Goal: Transaction & Acquisition: Purchase product/service

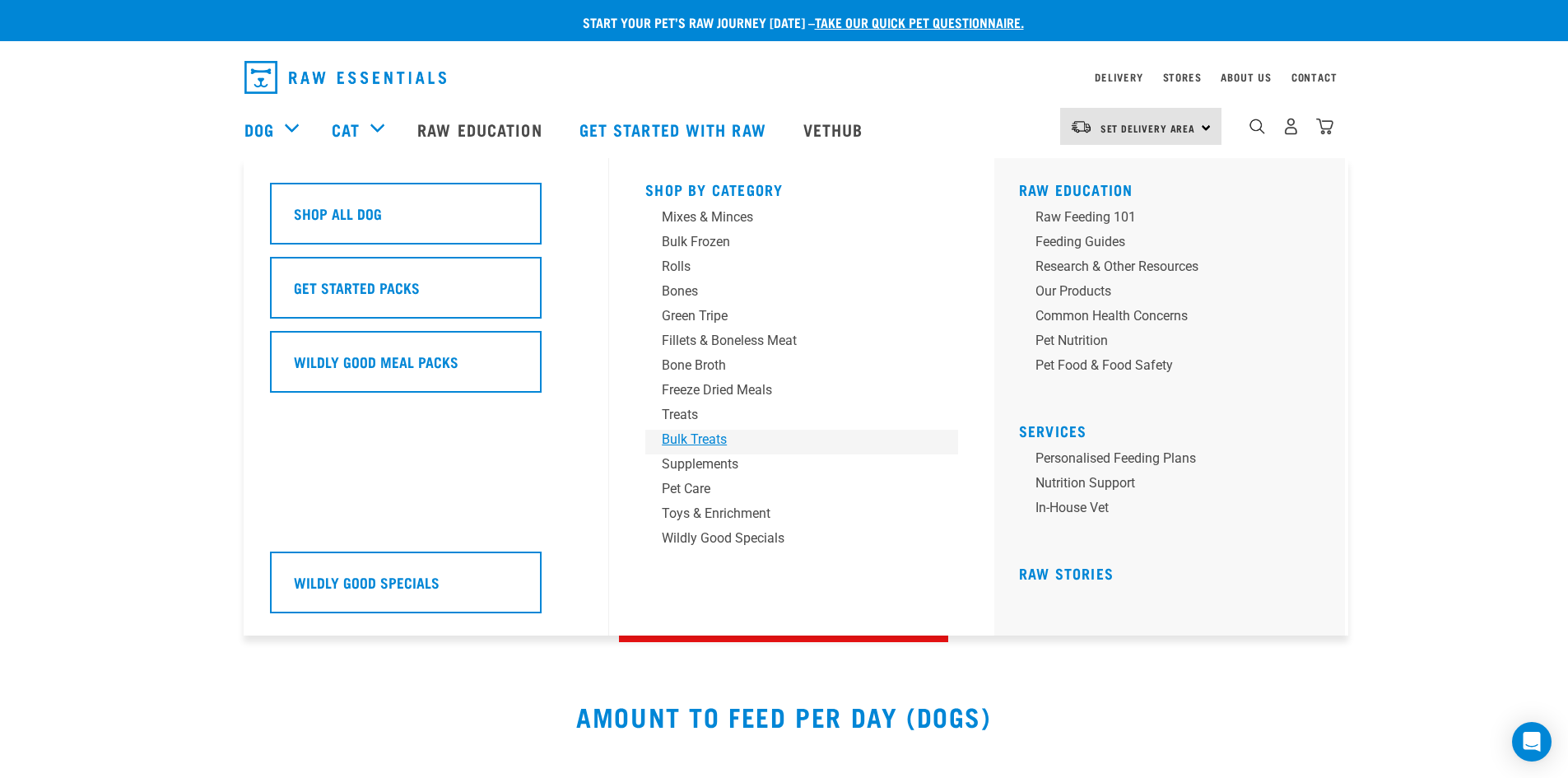
click at [694, 436] on div "Bulk Treats" at bounding box center [790, 439] width 257 height 20
click at [692, 416] on div "Treats" at bounding box center [790, 415] width 257 height 20
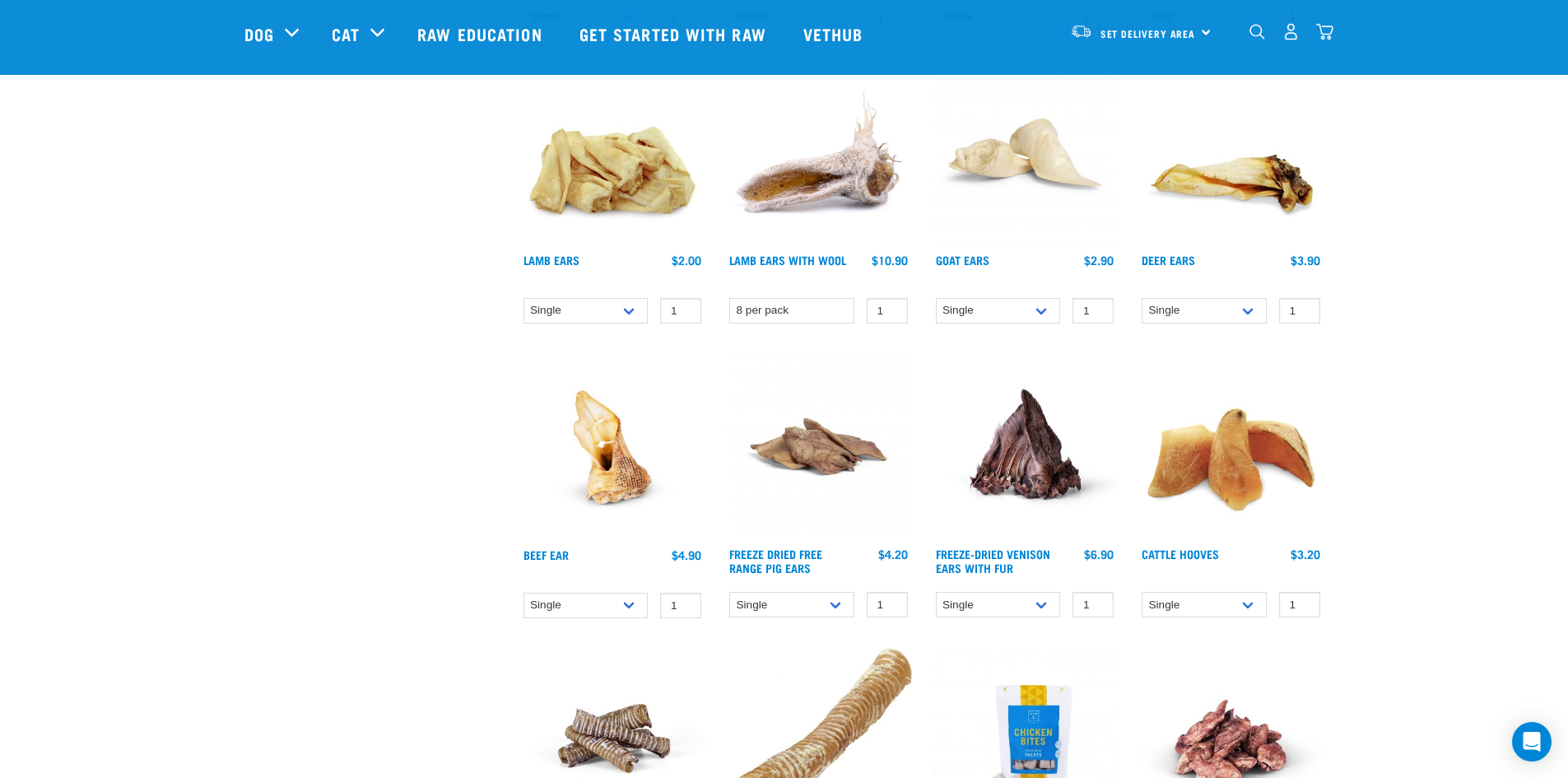
scroll to position [1069, 0]
click at [1253, 313] on select "Single 3 per pack 10 per pack" at bounding box center [1205, 309] width 125 height 26
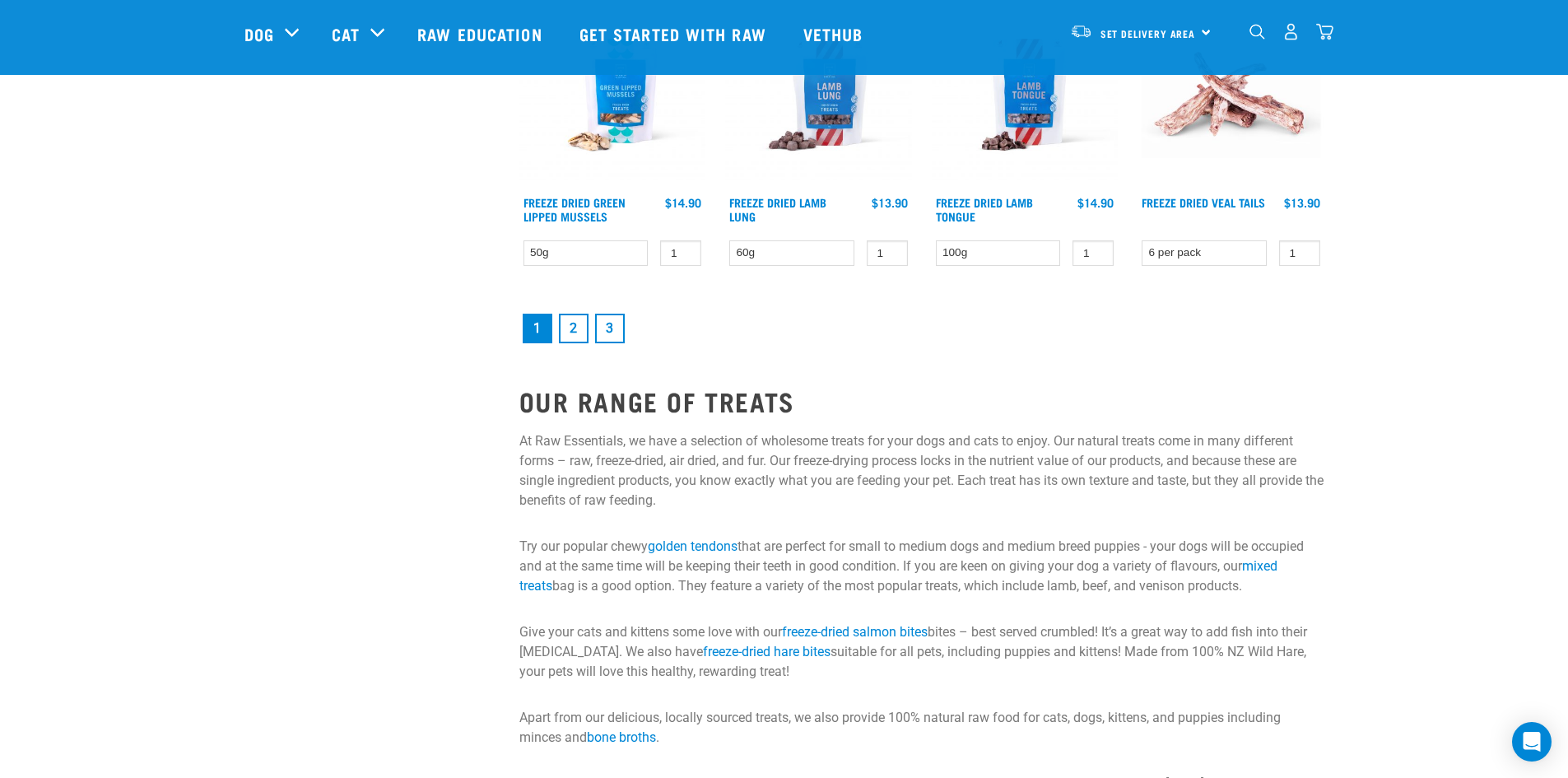
scroll to position [2304, 0]
click at [571, 326] on link "2" at bounding box center [573, 327] width 29 height 29
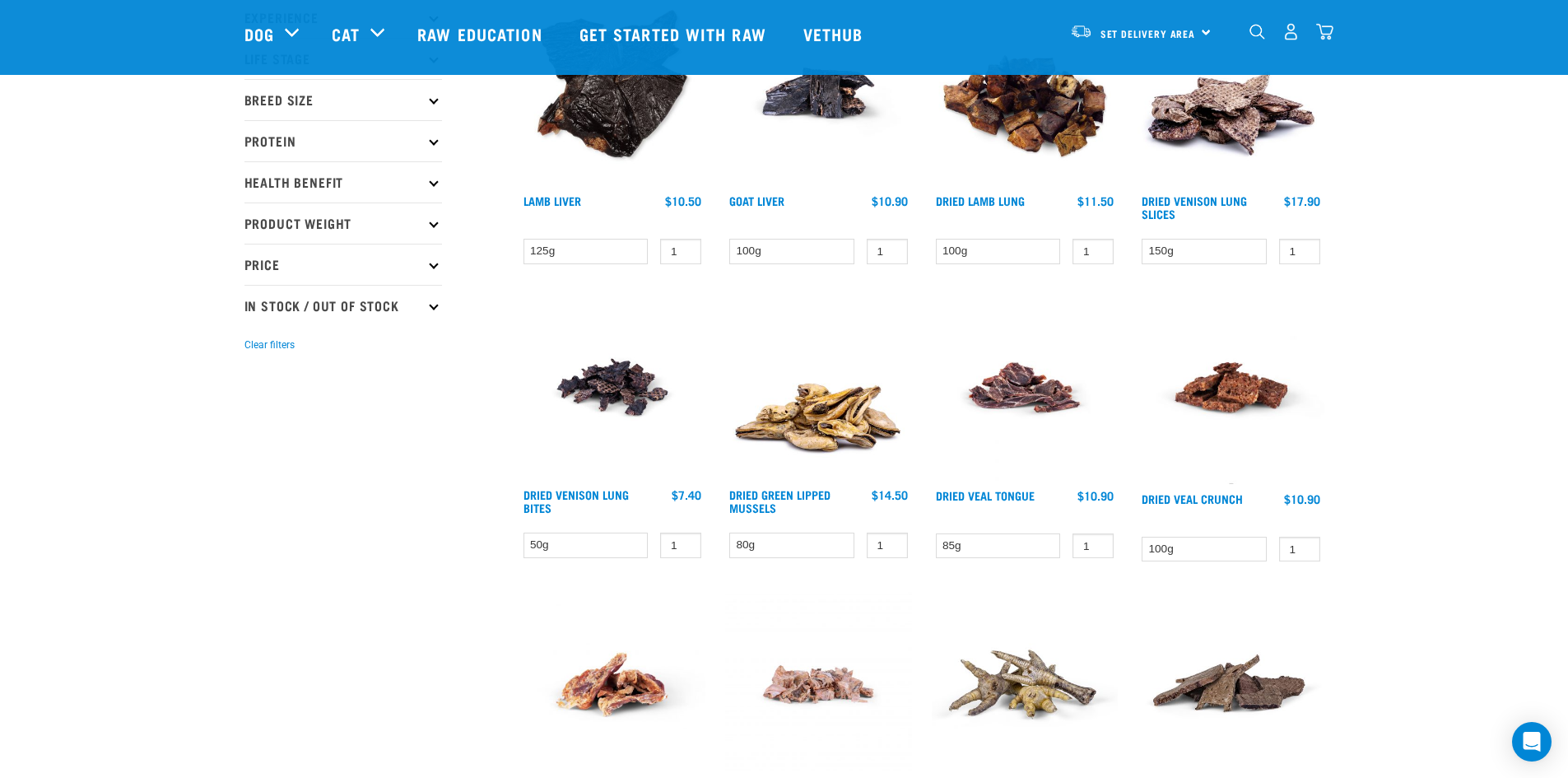
scroll to position [247, 0]
click at [589, 486] on div "Dried Venison Lung Bites 1 0 100" at bounding box center [613, 433] width 207 height 298
click at [589, 491] on link "Dried Venison Lung Bites" at bounding box center [576, 500] width 105 height 19
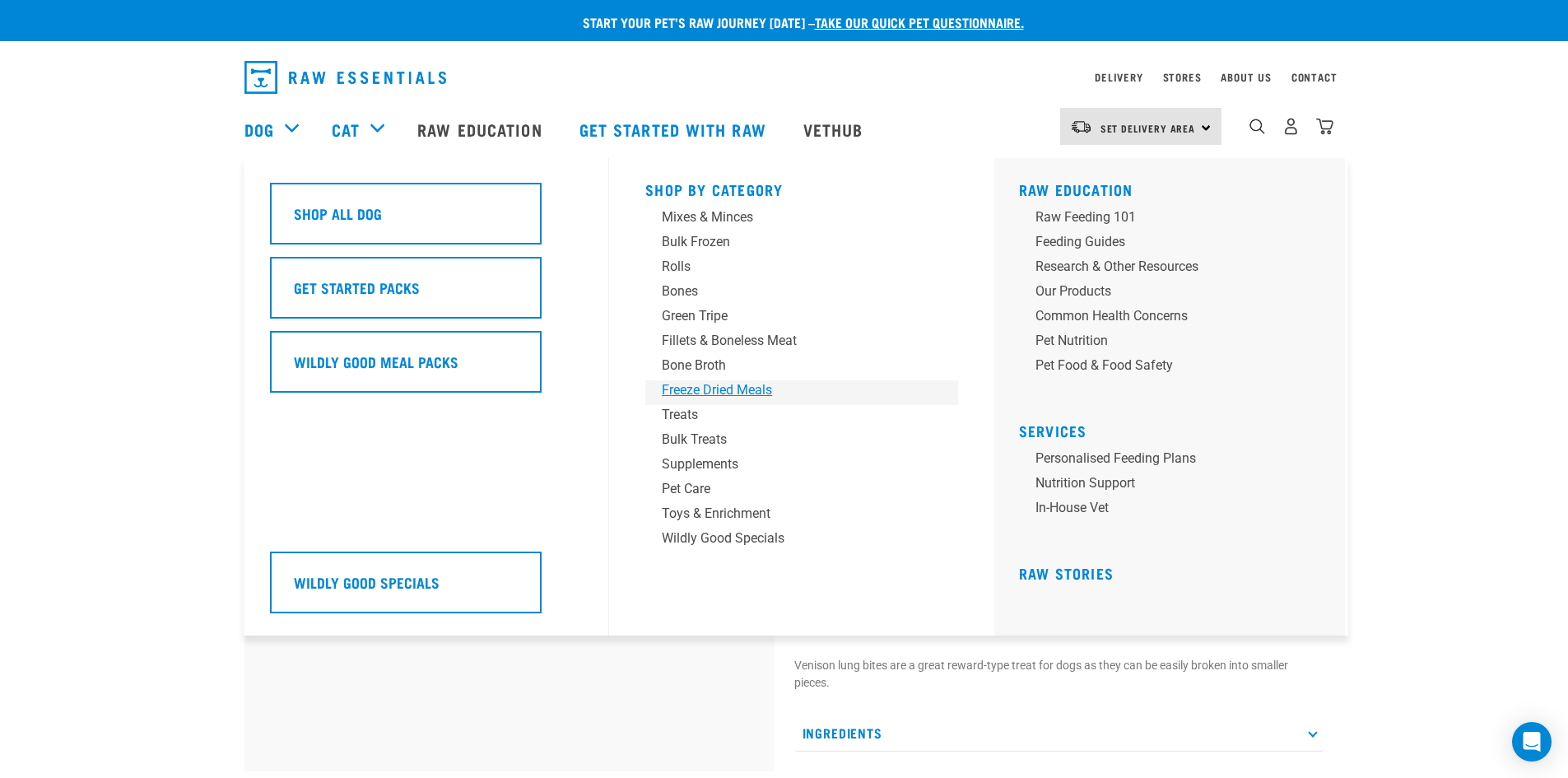
click at [732, 396] on div "Freeze Dried Meals" at bounding box center [790, 390] width 257 height 20
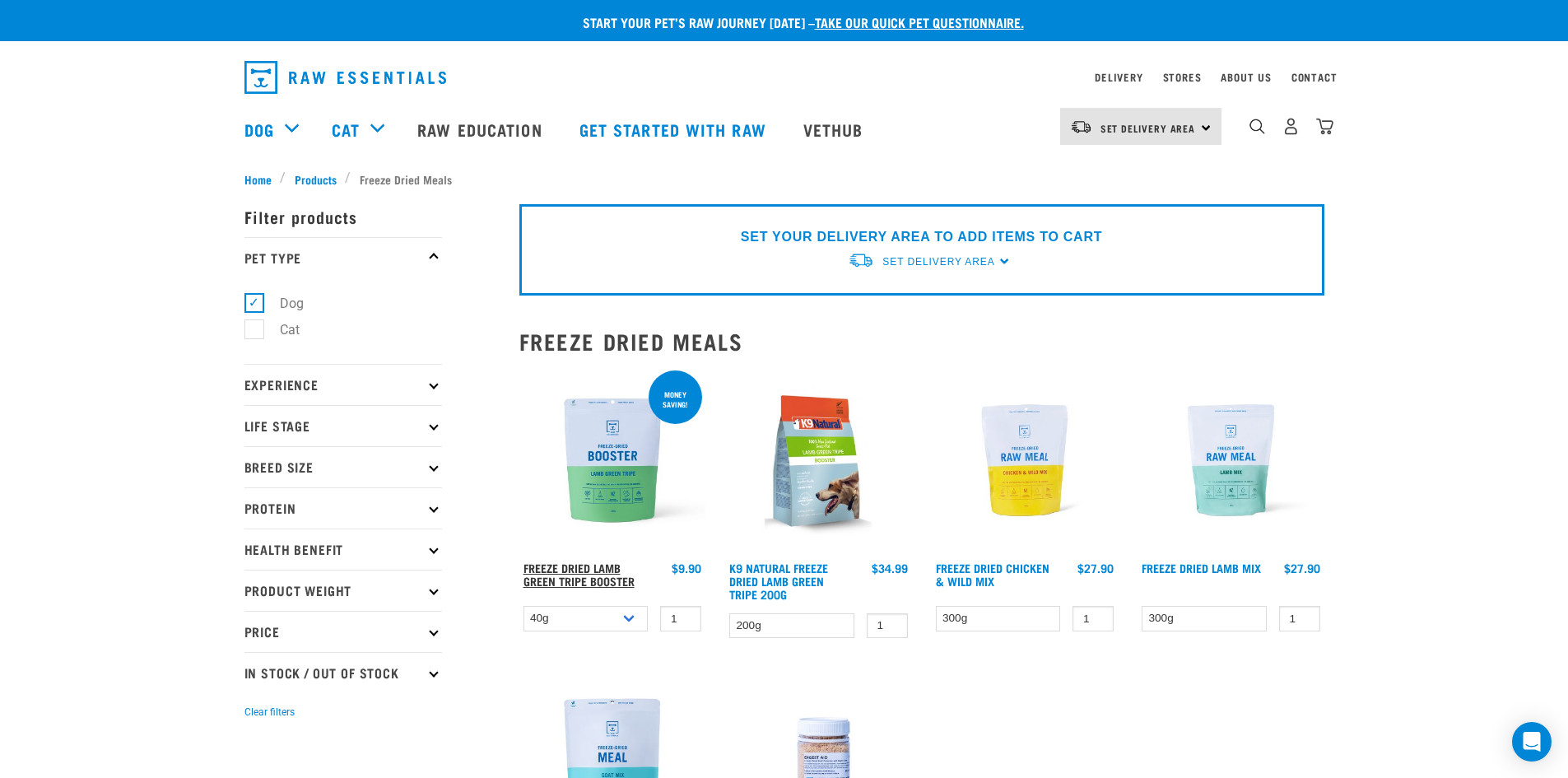
click at [563, 581] on link "Freeze Dried Lamb Green Tripe Booster" at bounding box center [579, 574] width 111 height 19
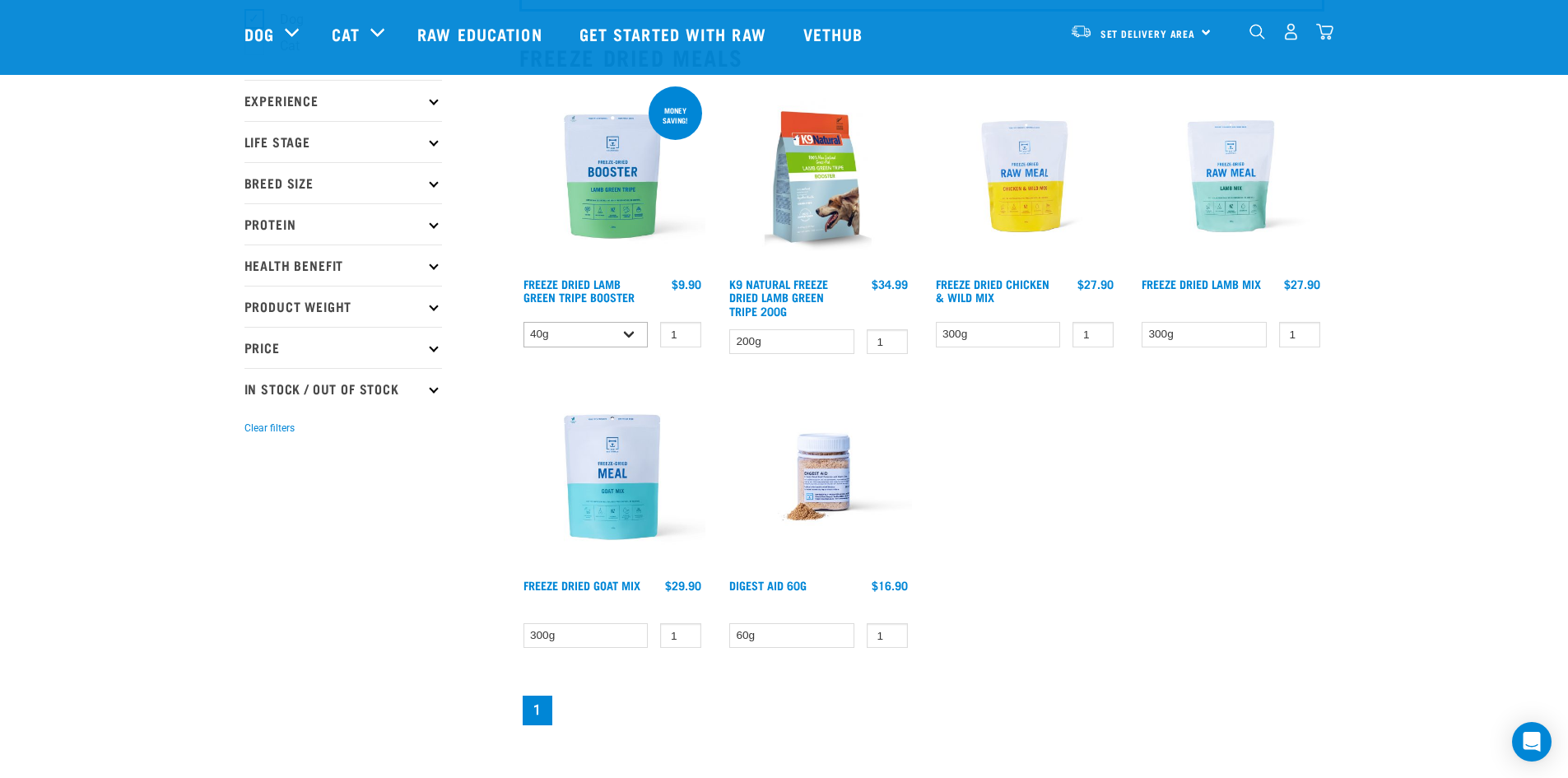
scroll to position [164, 0]
click at [601, 336] on select "40g 200g" at bounding box center [586, 333] width 125 height 26
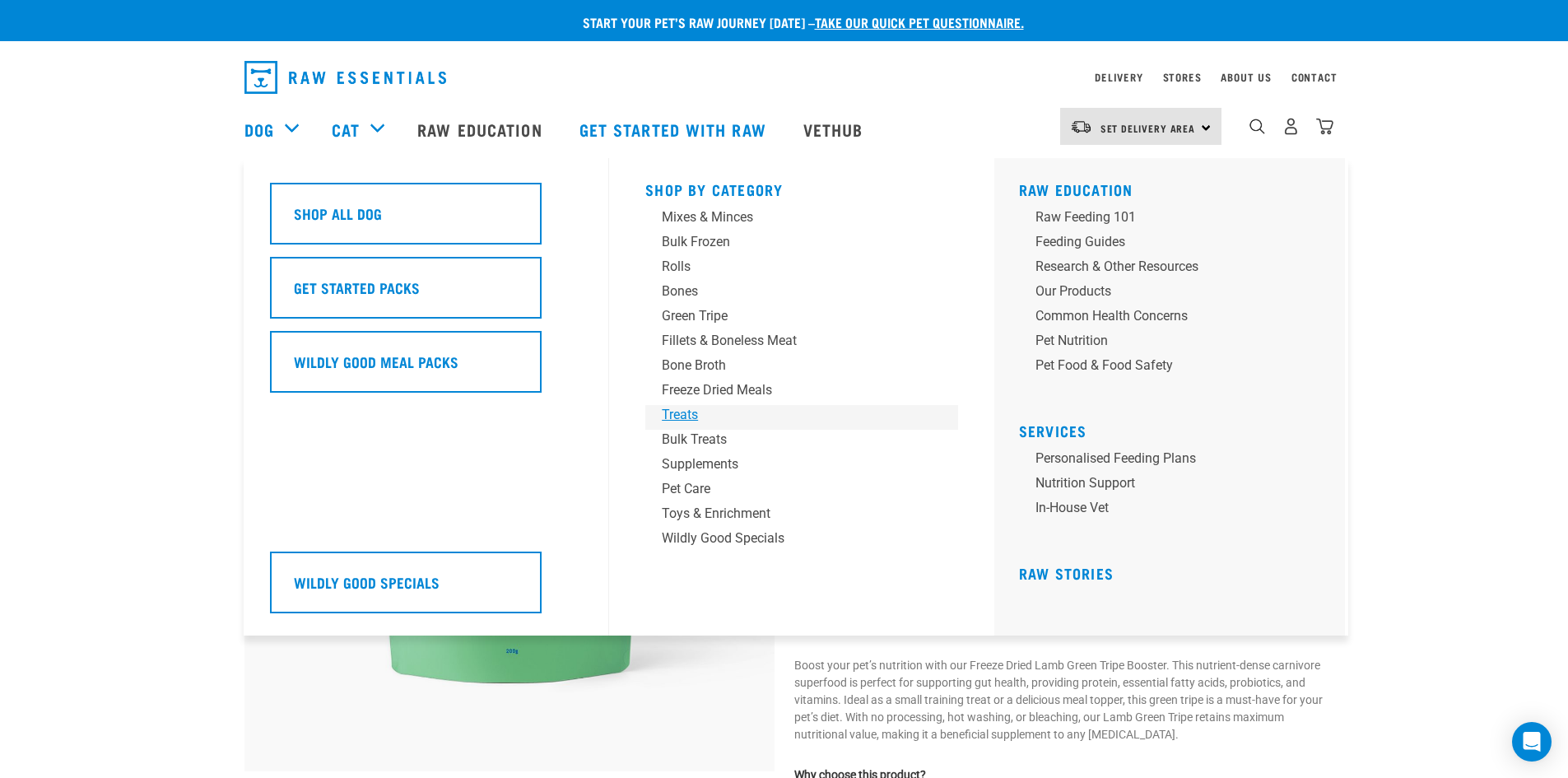
click at [688, 419] on div "Treats" at bounding box center [790, 415] width 257 height 20
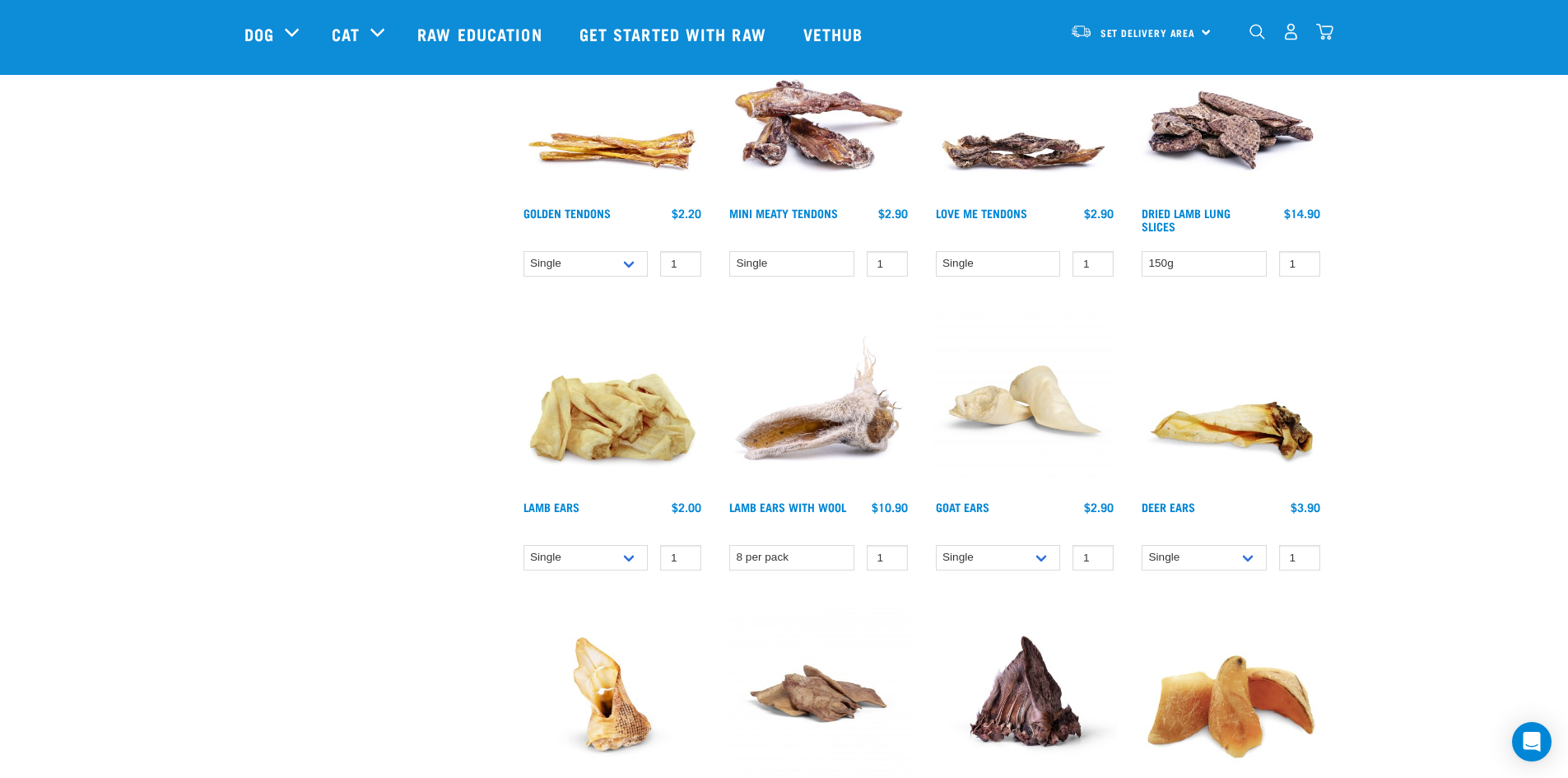
scroll to position [823, 0]
click at [975, 209] on link "Love Me Tendons" at bounding box center [982, 212] width 91 height 6
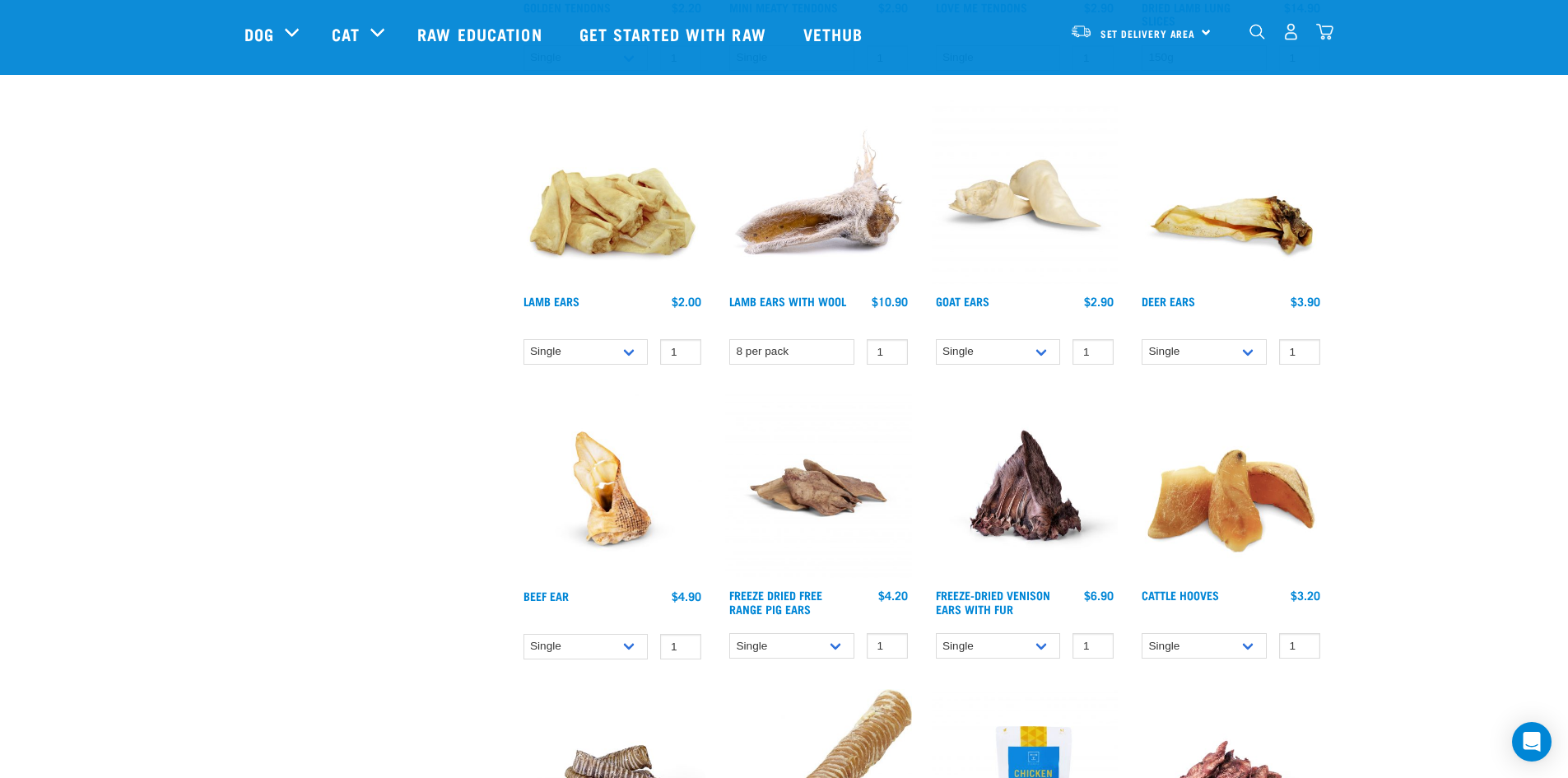
scroll to position [1027, 0]
click at [1171, 299] on link "Deer Ears" at bounding box center [1169, 302] width 53 height 6
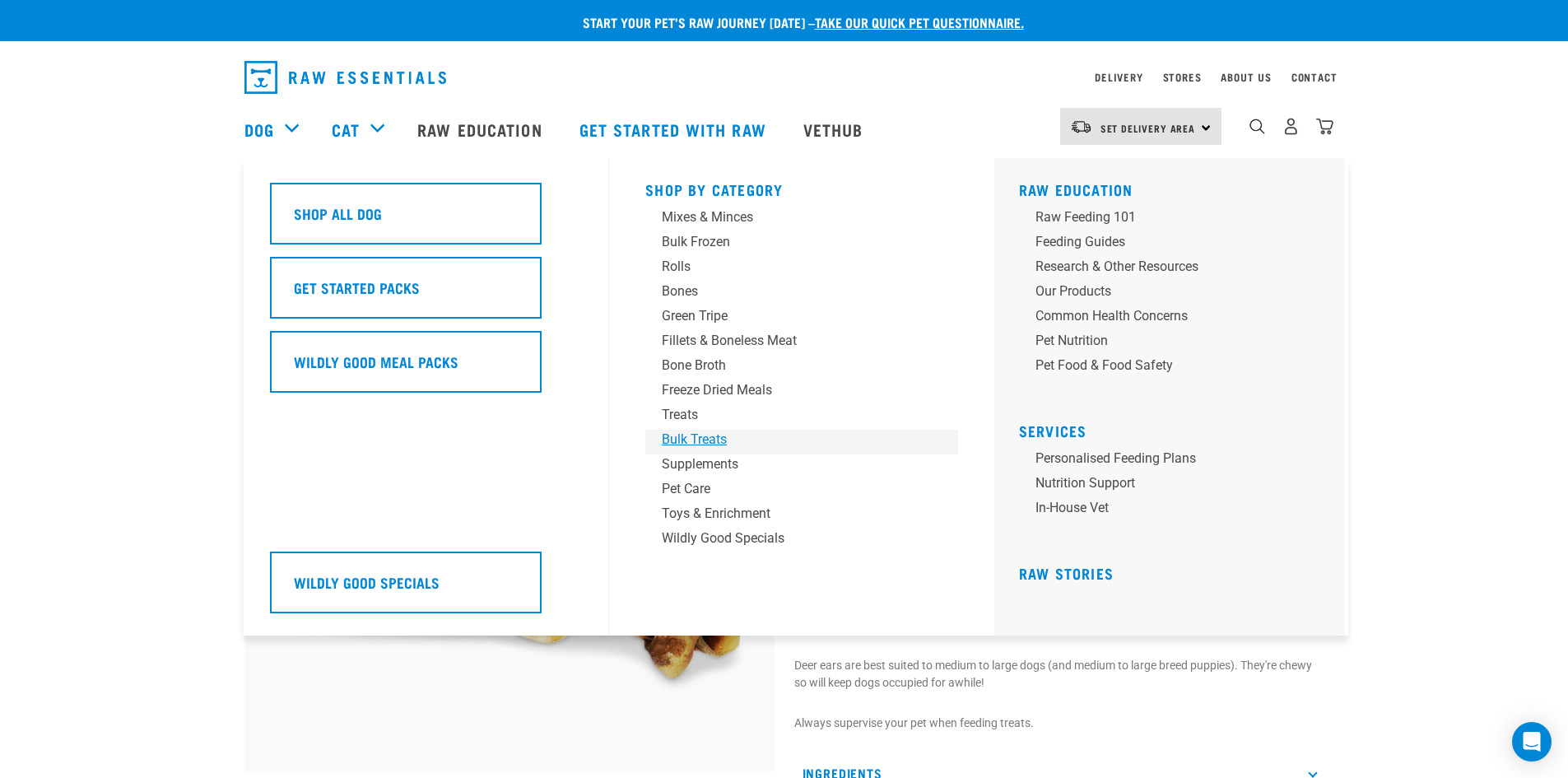
click at [697, 439] on div "Bulk Treats" at bounding box center [790, 439] width 257 height 20
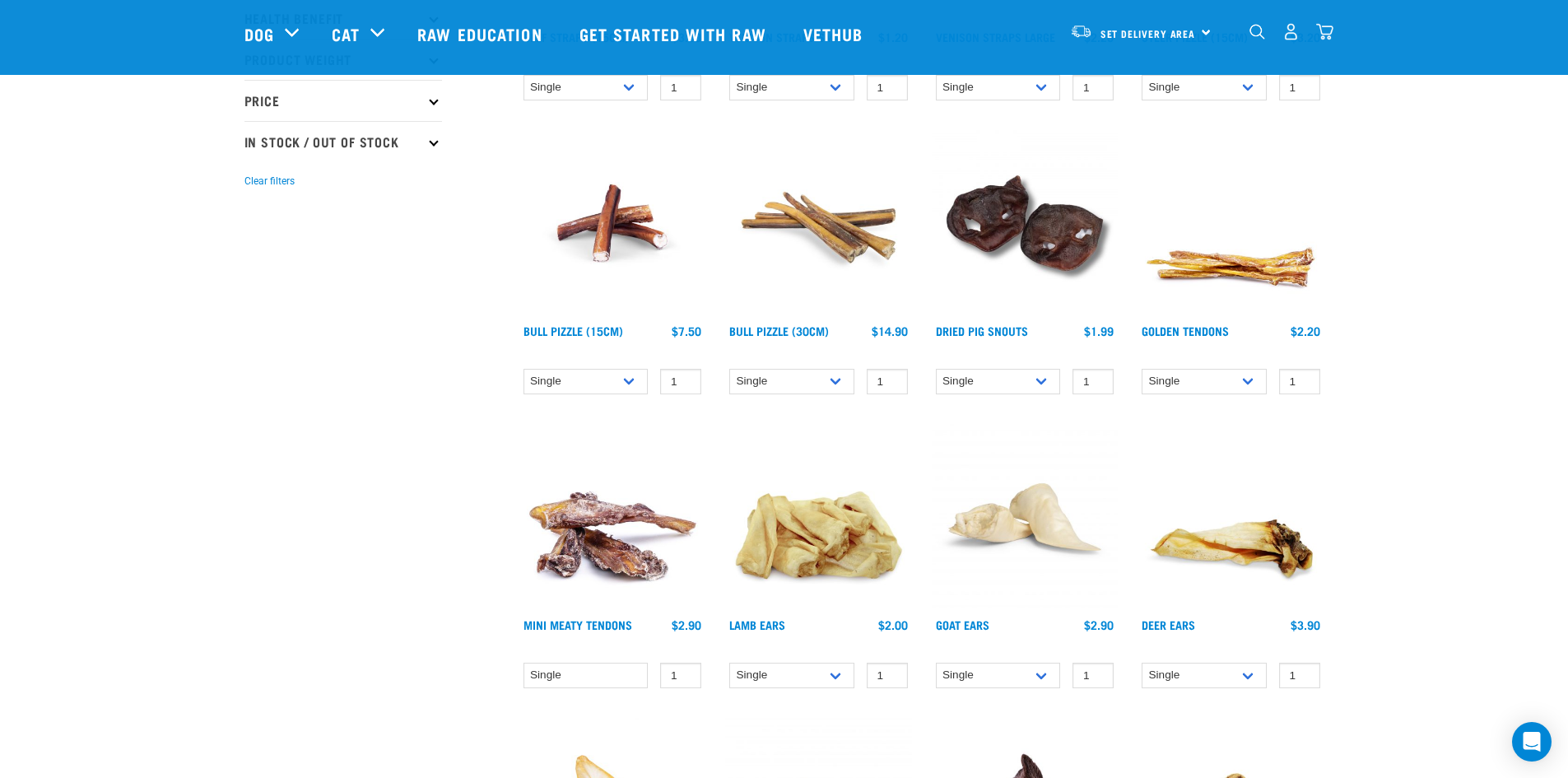
scroll to position [411, 0]
click at [766, 379] on select "Single 10 per pack 25 per pack" at bounding box center [792, 380] width 125 height 26
select select "682003"
click at [729, 368] on select "Single 10 per pack 25 per pack" at bounding box center [792, 380] width 125 height 26
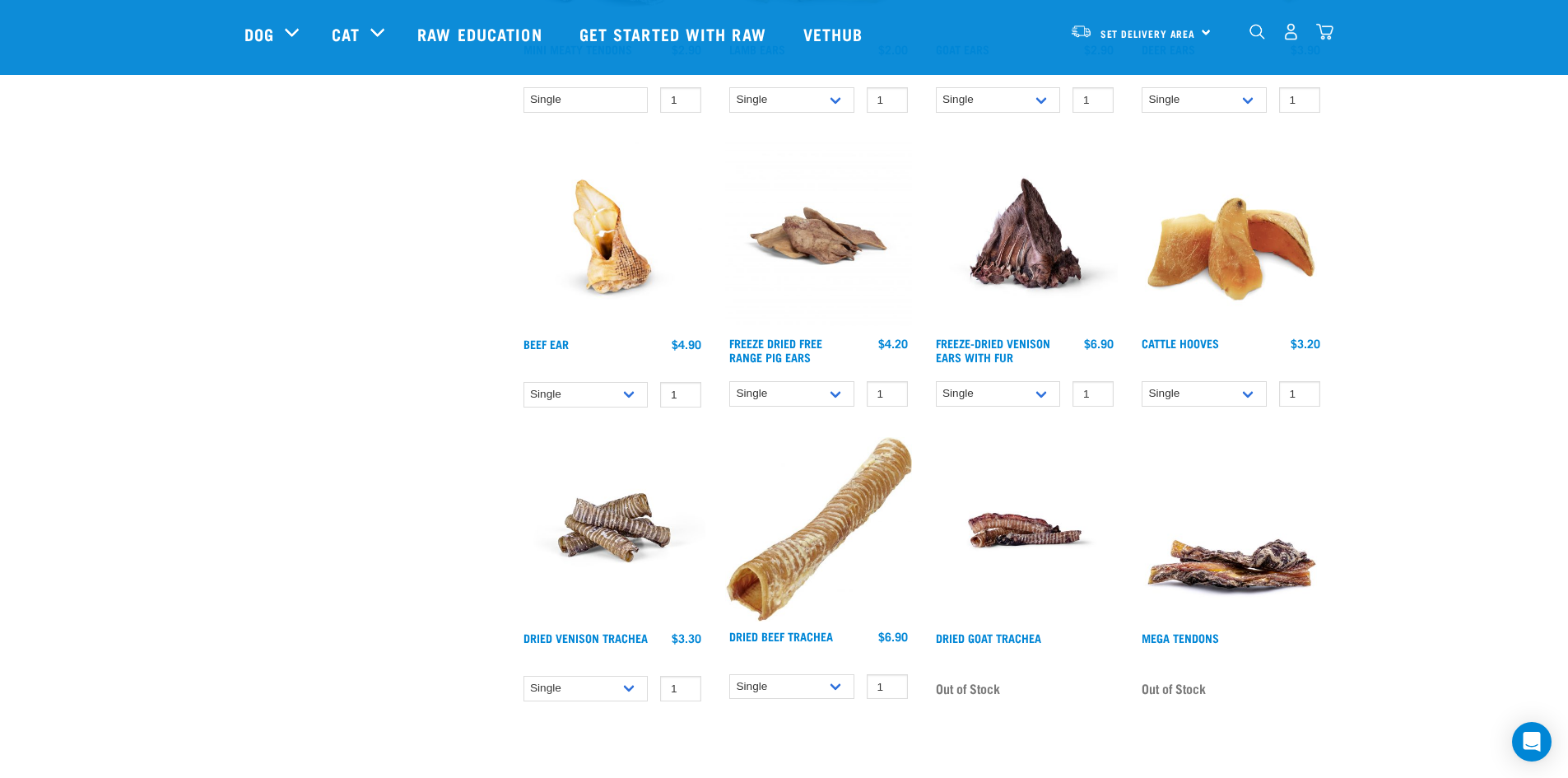
scroll to position [987, 0]
click at [623, 689] on select "Single 10 per pack 25 per pack" at bounding box center [586, 688] width 125 height 26
select select "443103"
click at [524, 676] on select "Single 10 per pack 25 per pack" at bounding box center [586, 688] width 125 height 26
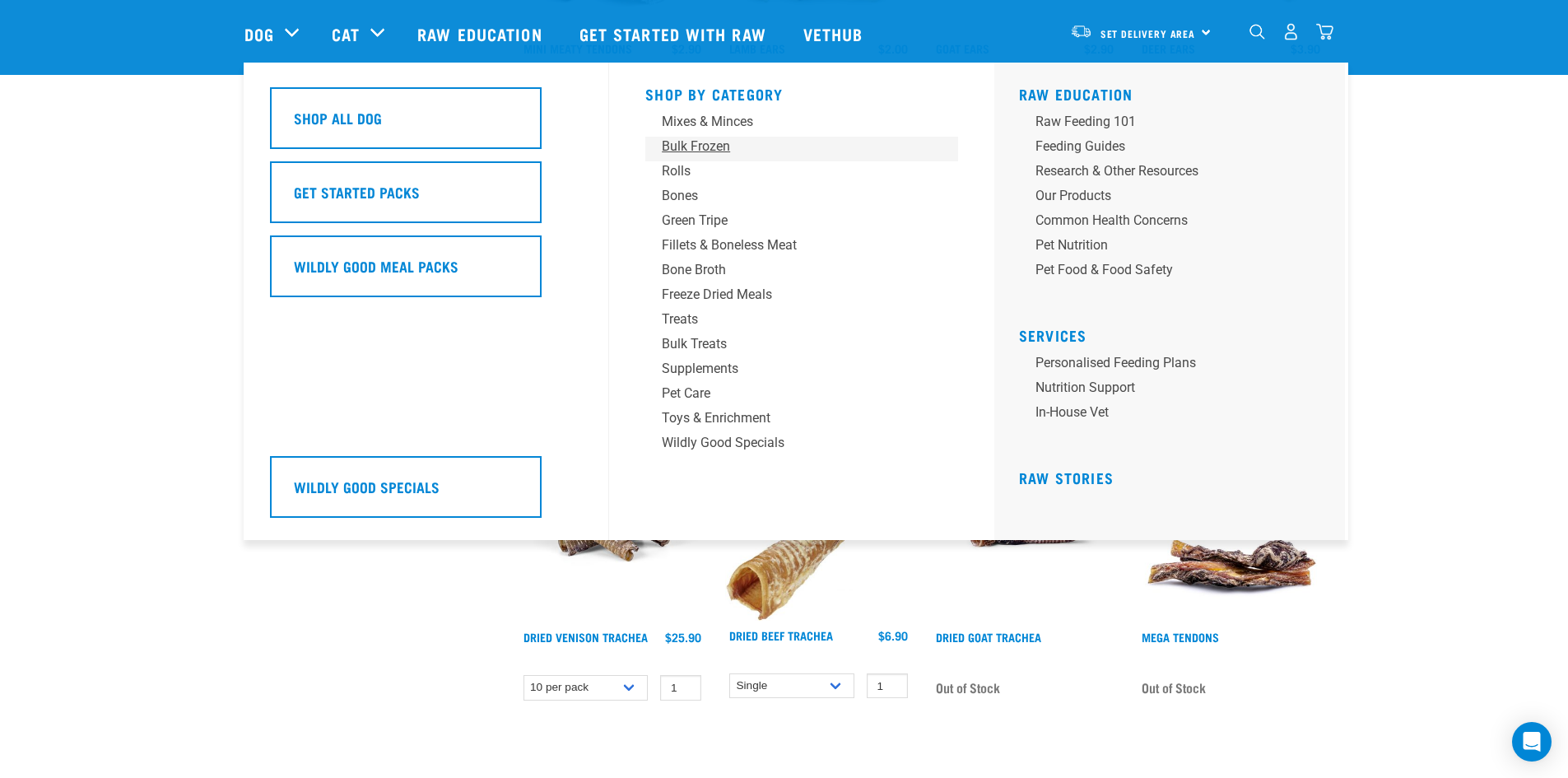
click at [689, 143] on div "Bulk Frozen" at bounding box center [790, 146] width 257 height 20
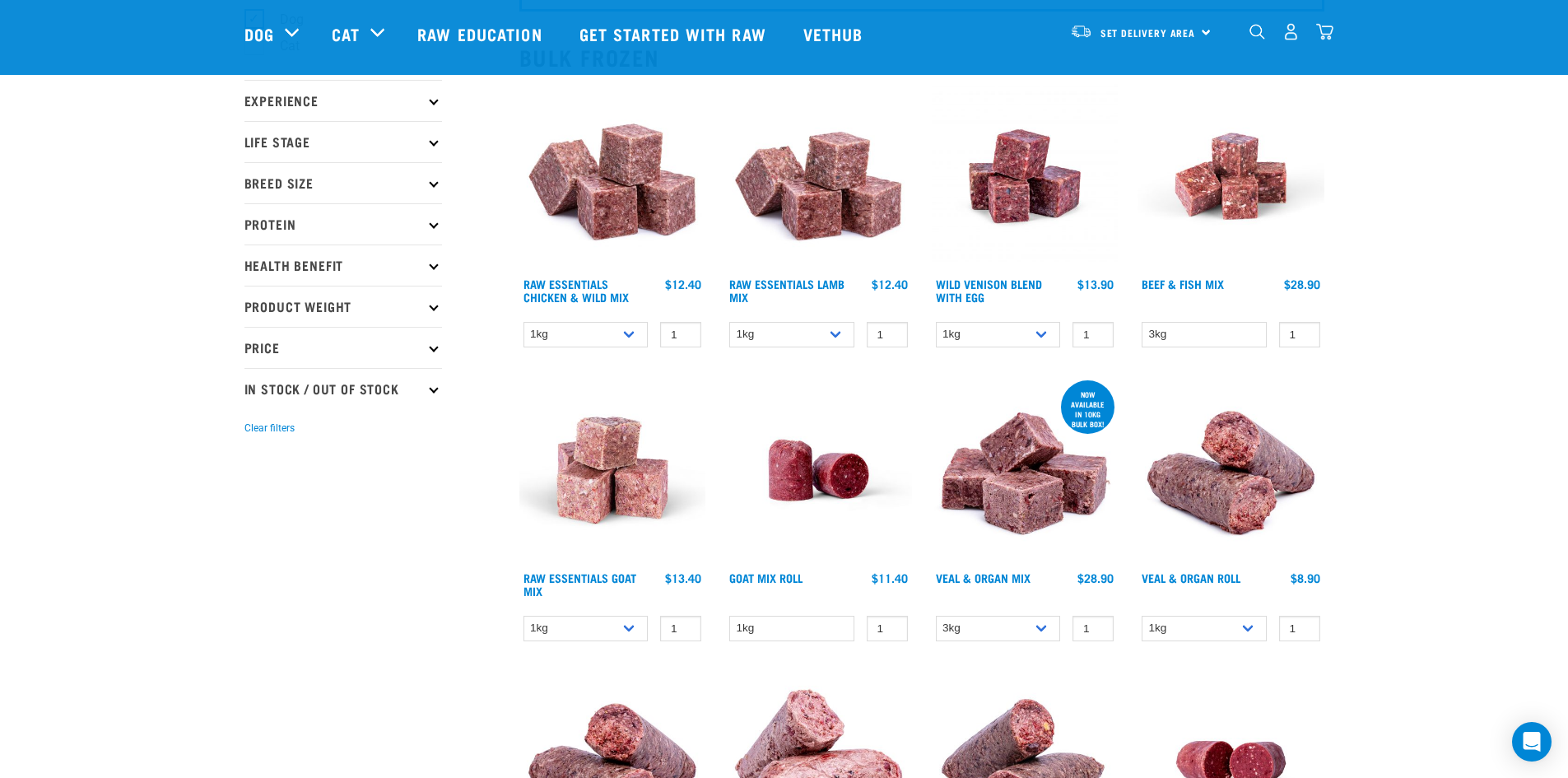
scroll to position [164, 0]
click at [626, 626] on select "1kg 3kg Bulk (10kg)" at bounding box center [586, 627] width 125 height 26
select select "344957"
click at [524, 615] on select "1kg 3kg Bulk (10kg)" at bounding box center [586, 627] width 125 height 26
type input "2"
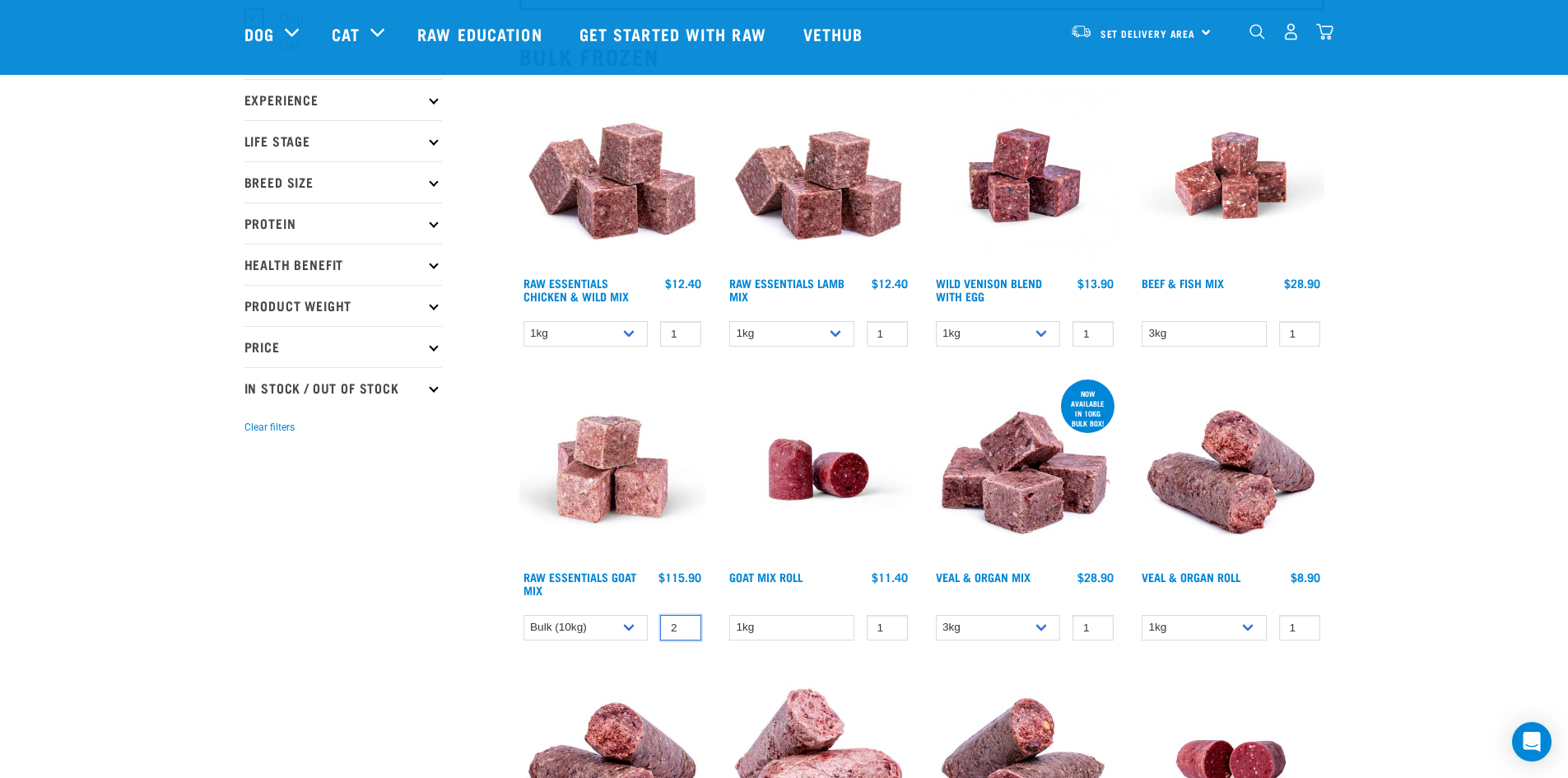
click at [686, 622] on input "2" at bounding box center [680, 627] width 41 height 26
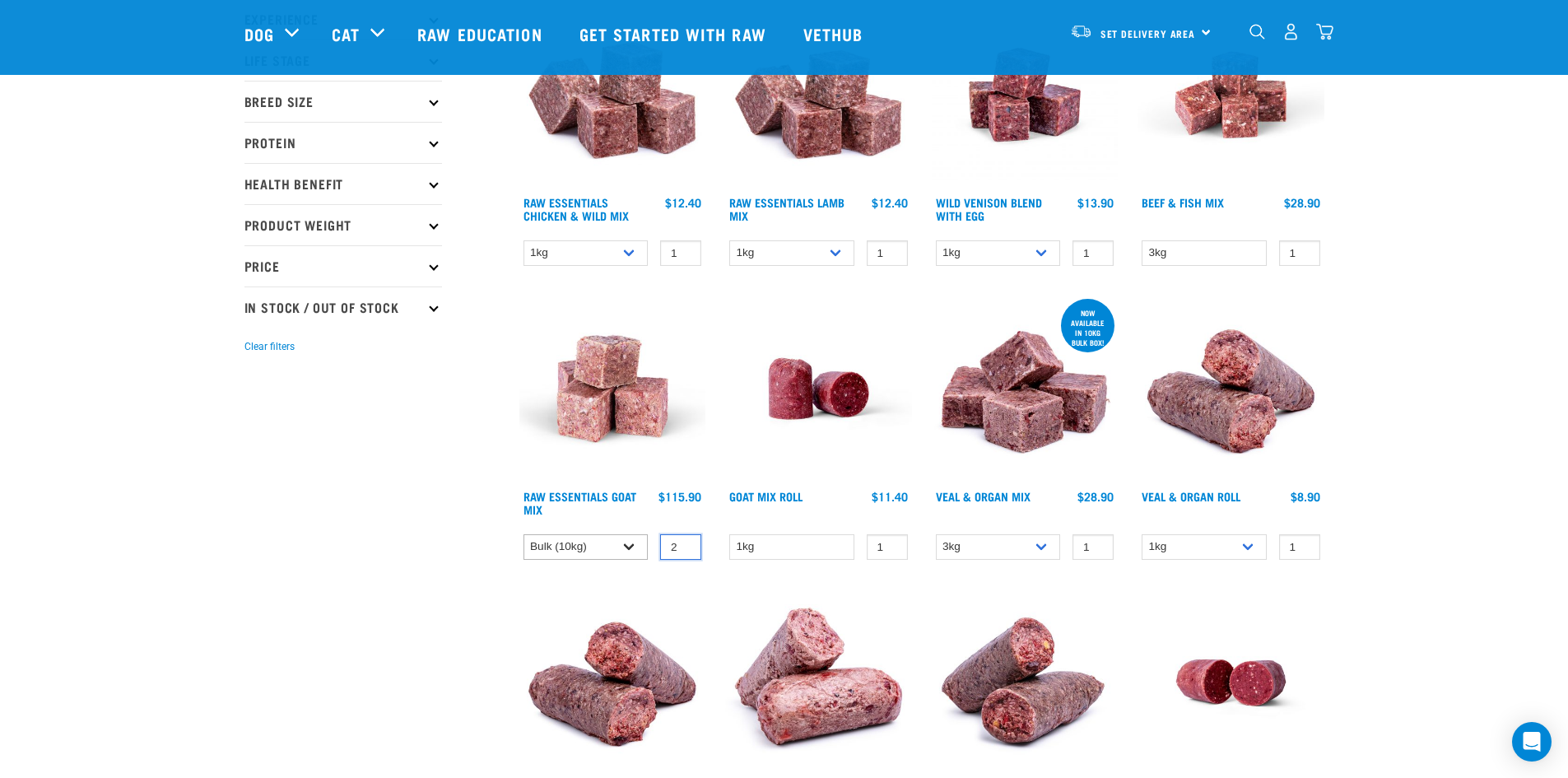
scroll to position [246, 0]
click at [591, 551] on select "1kg 3kg Bulk (10kg)" at bounding box center [586, 546] width 125 height 26
click at [524, 533] on select "1kg 3kg Bulk (10kg)" at bounding box center [586, 546] width 125 height 26
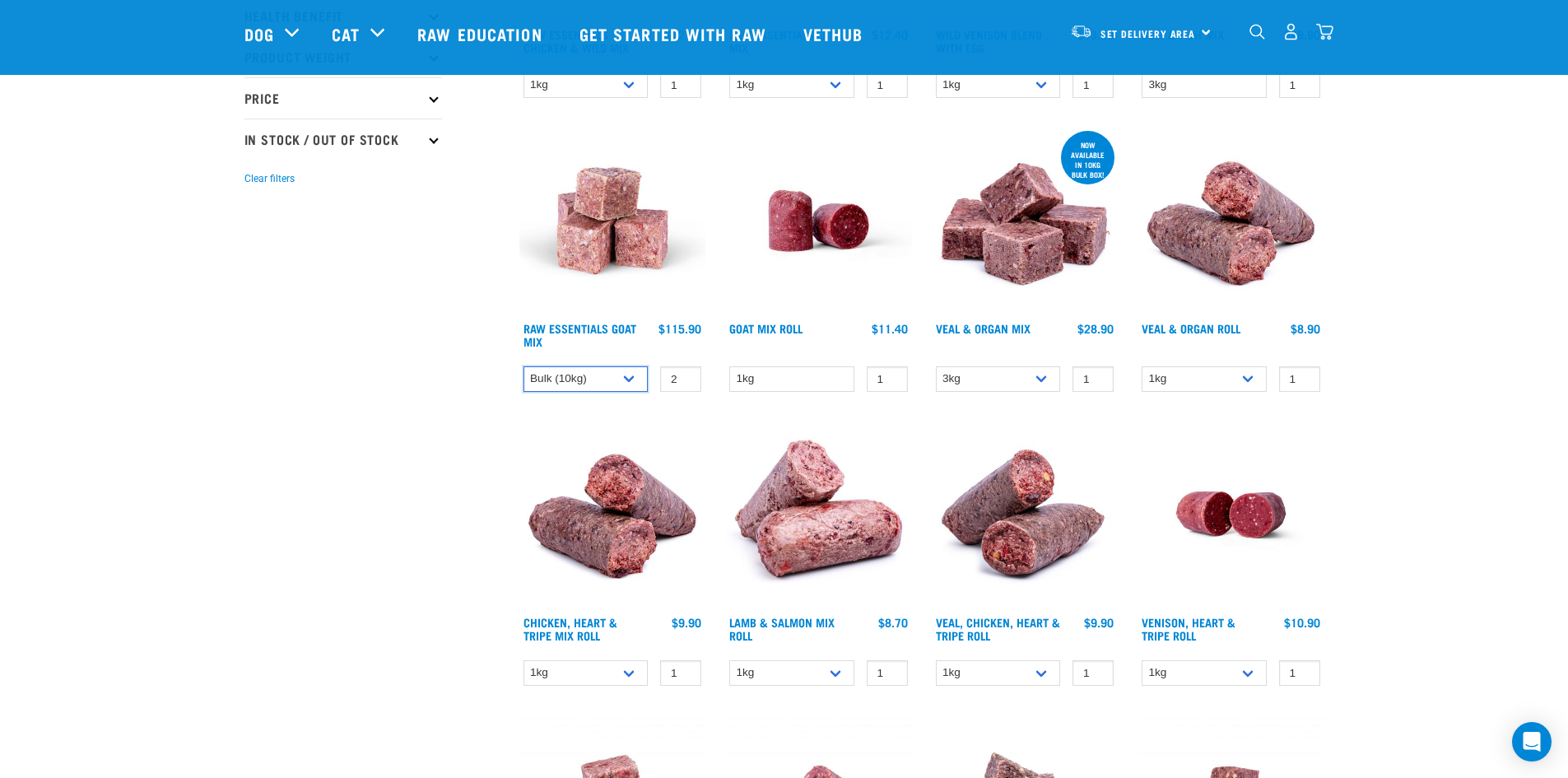
scroll to position [412, 0]
click at [579, 329] on link "Raw Essentials Goat Mix" at bounding box center [580, 336] width 113 height 19
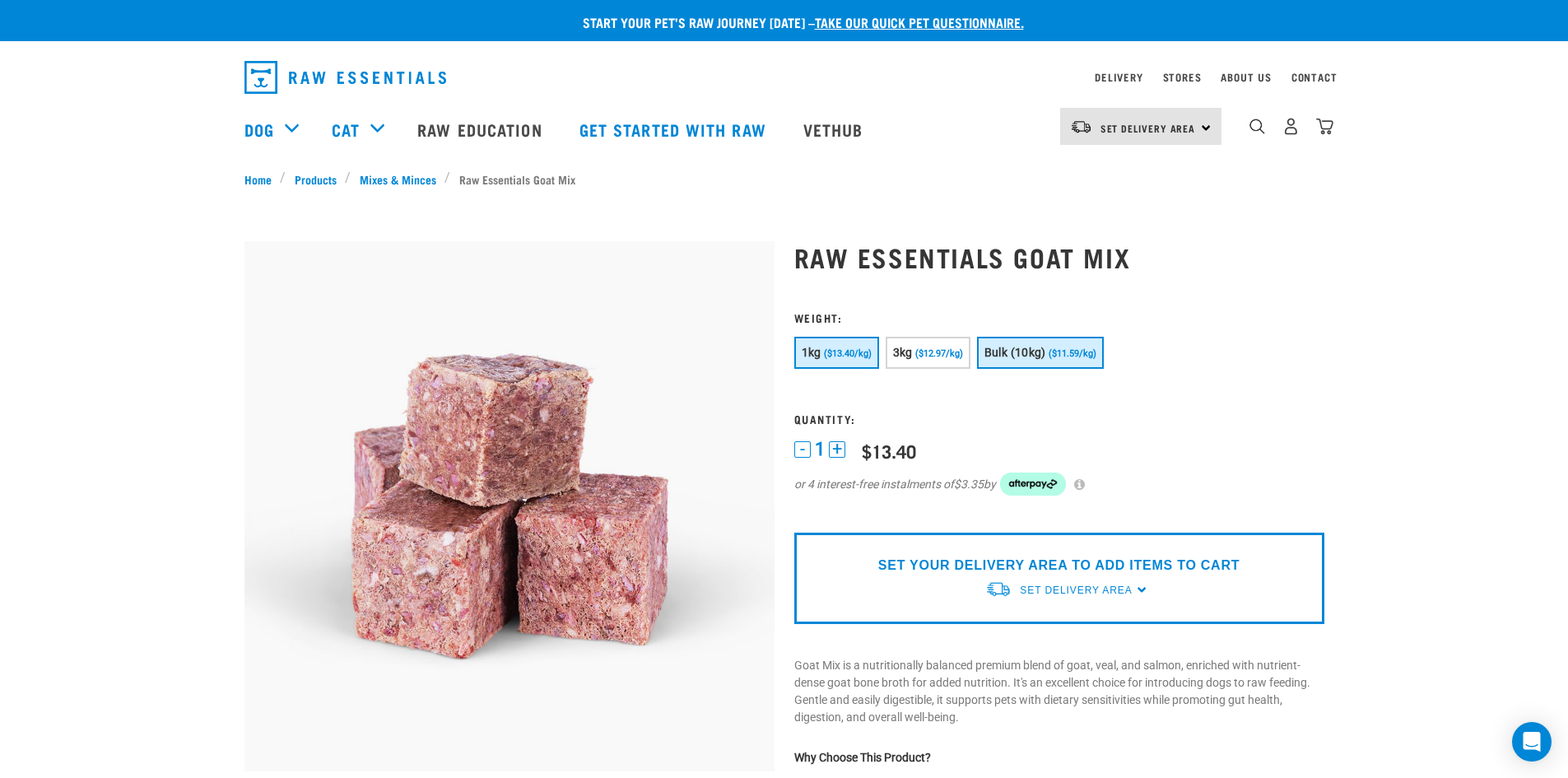
click at [1027, 357] on span "Bulk (10kg)" at bounding box center [1015, 353] width 62 height 13
click at [842, 448] on button "+" at bounding box center [837, 449] width 16 height 16
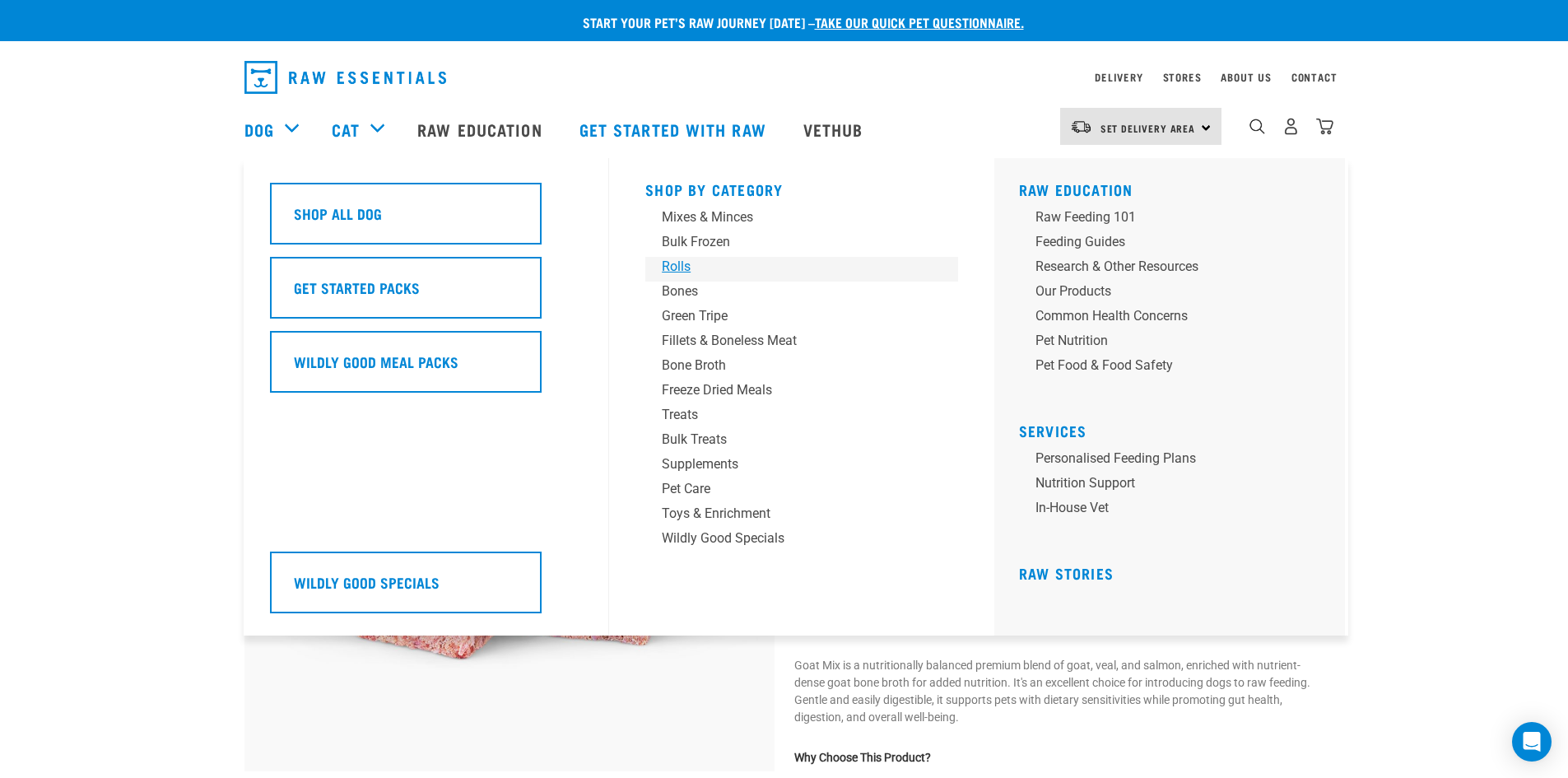
click at [686, 265] on div "Rolls" at bounding box center [790, 267] width 257 height 20
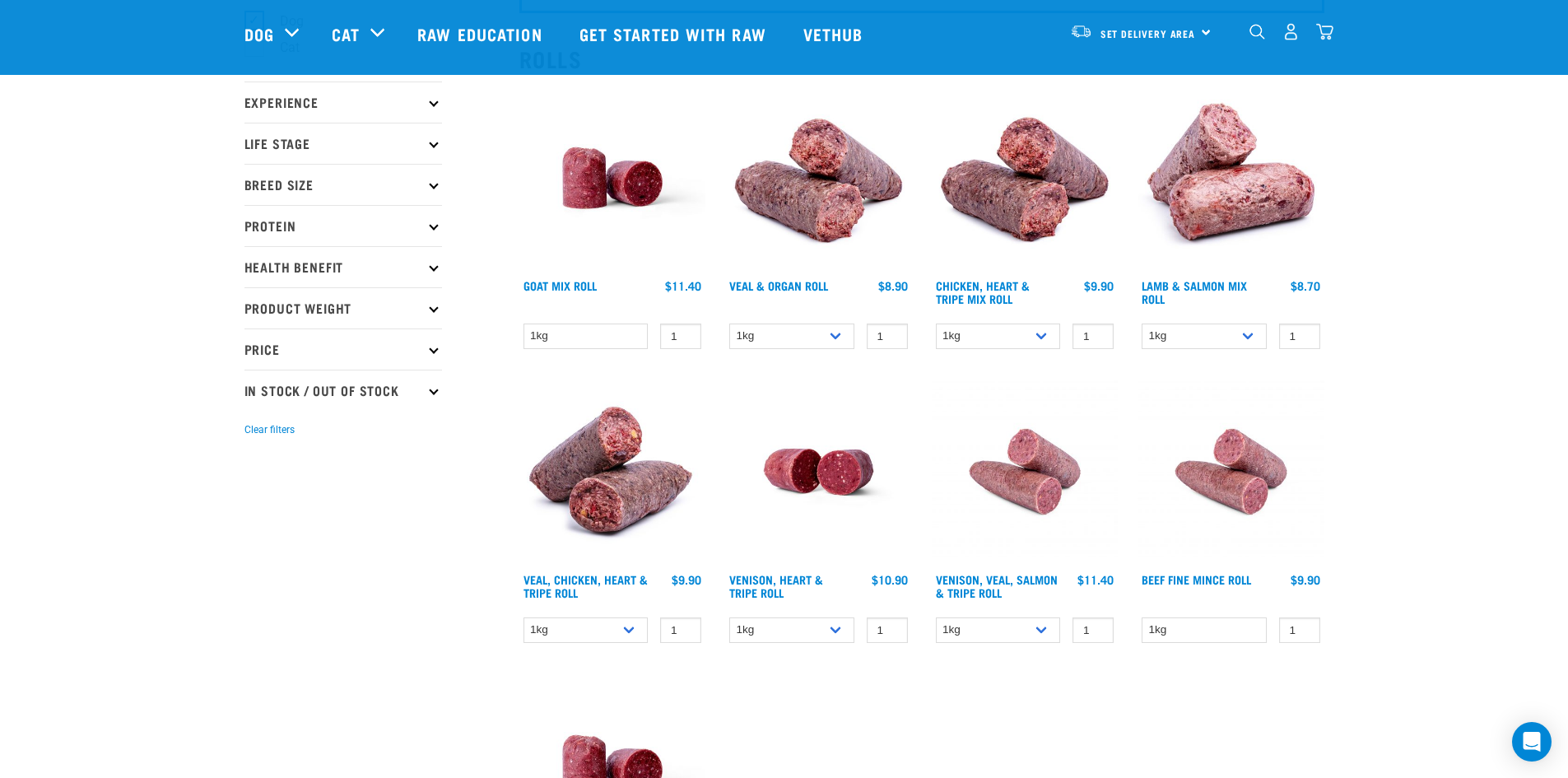
scroll to position [163, 0]
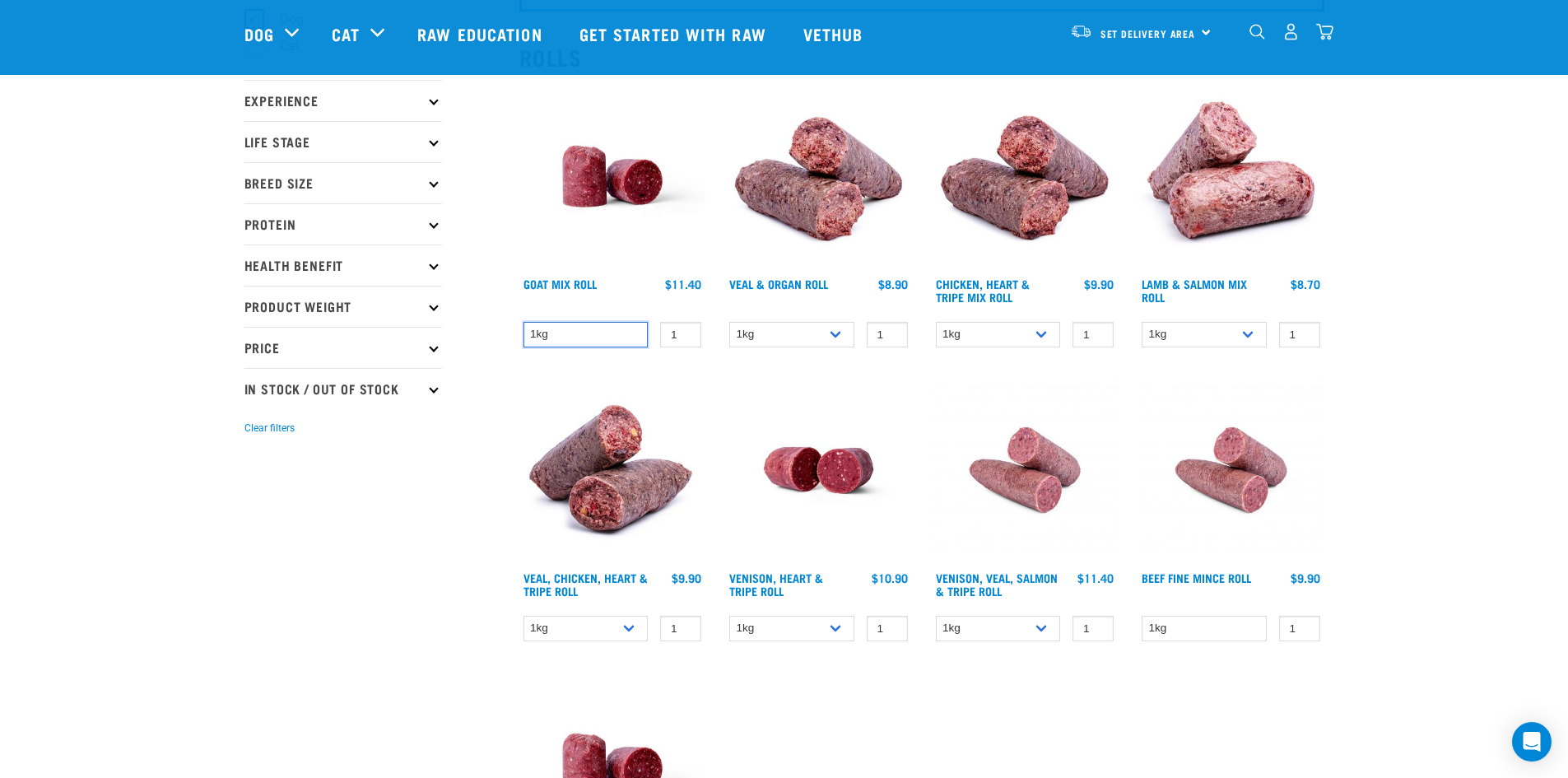
click at [595, 333] on select "1kg" at bounding box center [586, 334] width 125 height 26
click at [595, 331] on select "1kg" at bounding box center [586, 334] width 125 height 26
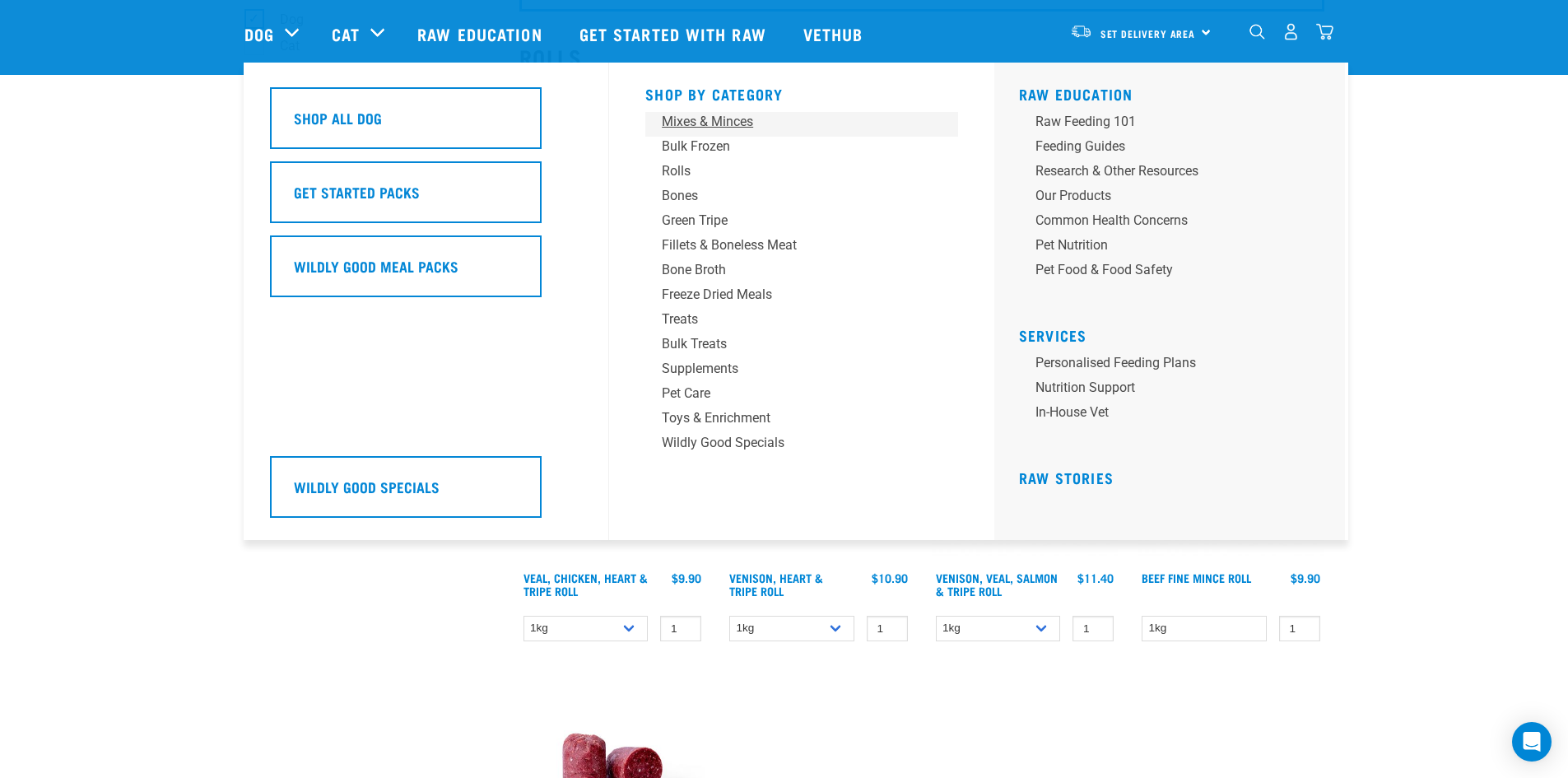
click at [687, 124] on div "Mixes & Minces" at bounding box center [790, 121] width 257 height 20
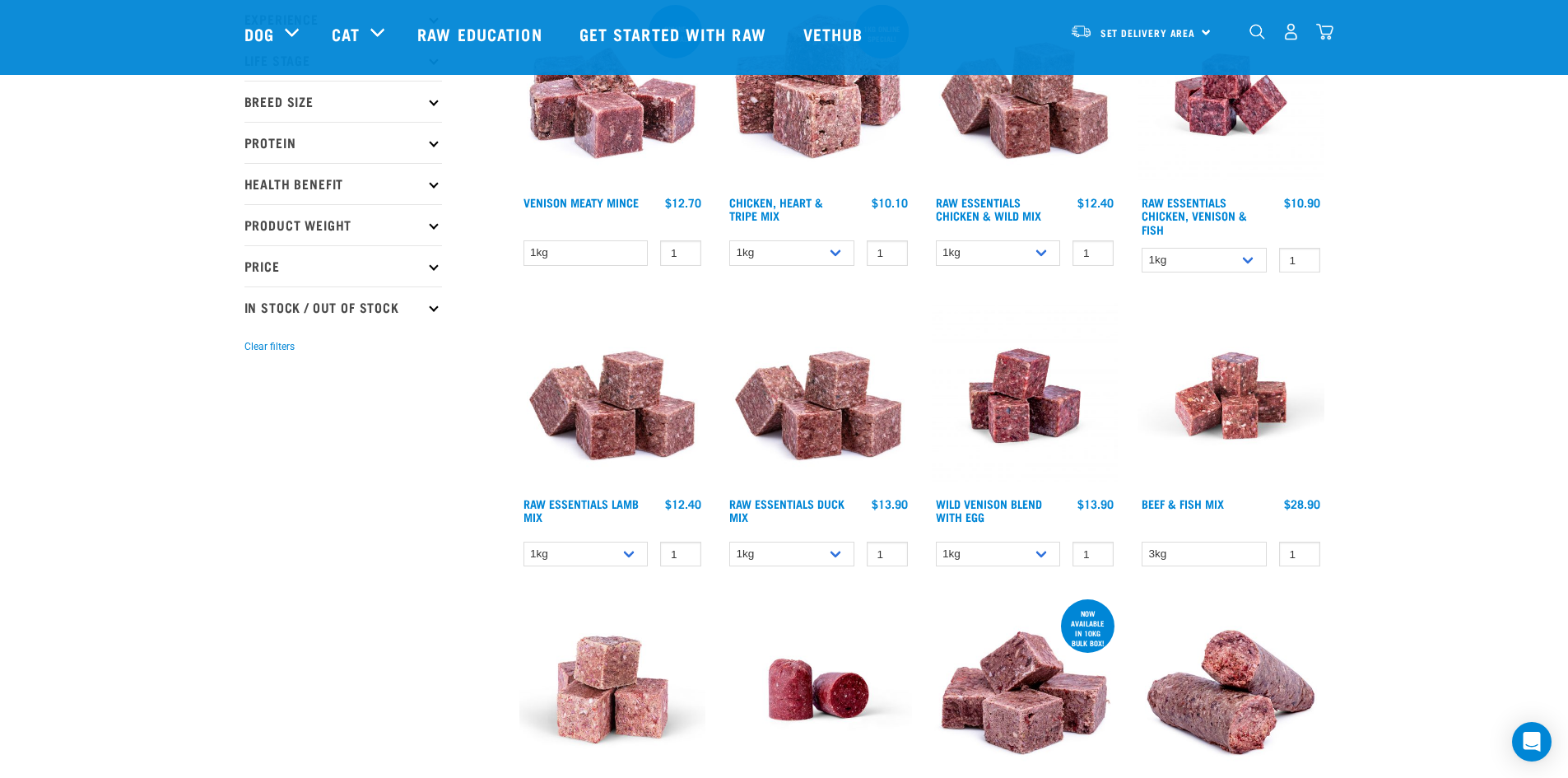
scroll to position [246, 0]
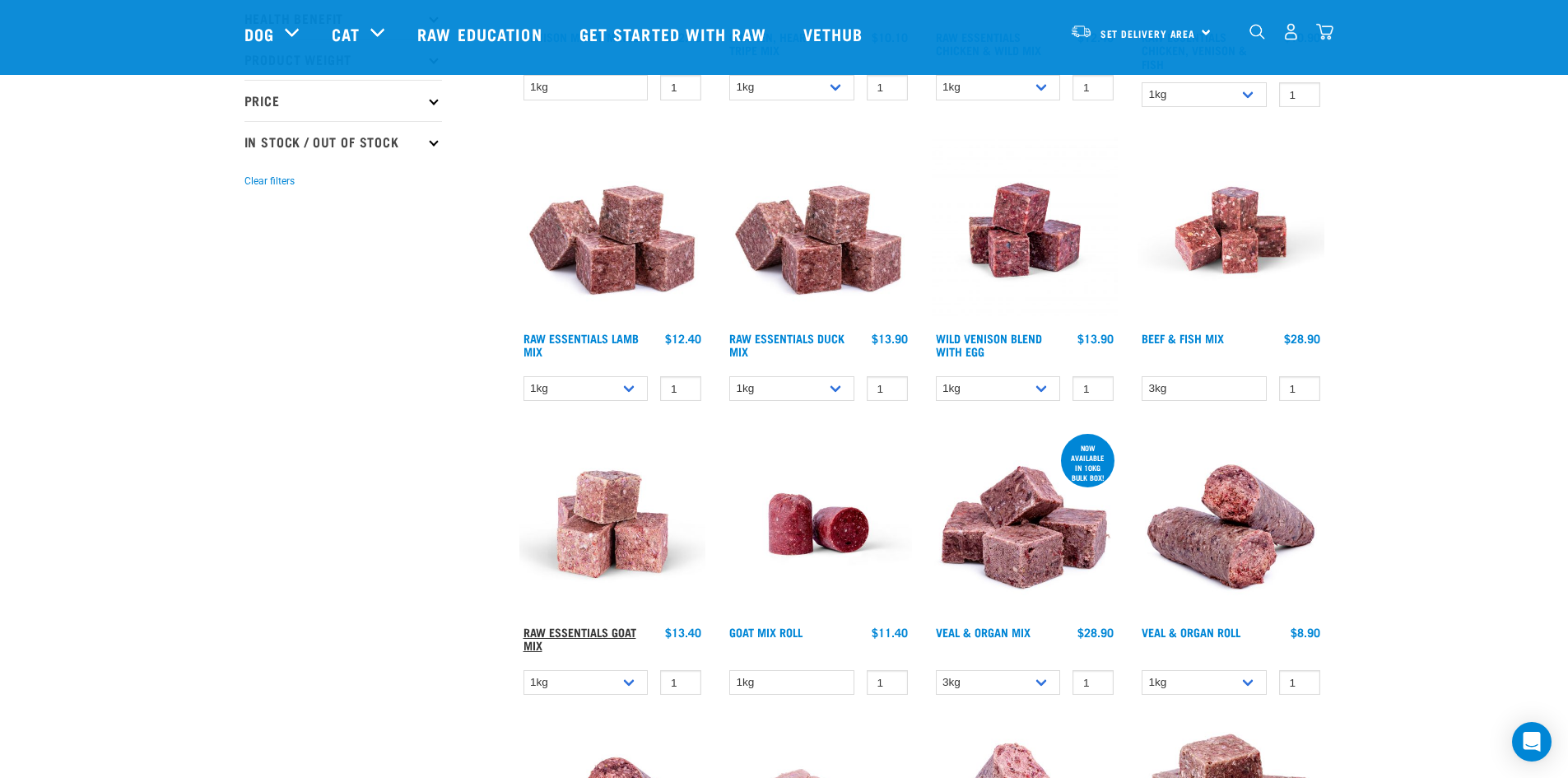
click at [584, 629] on link "Raw Essentials Goat Mix" at bounding box center [580, 639] width 113 height 19
